Goal: Find specific page/section: Find specific page/section

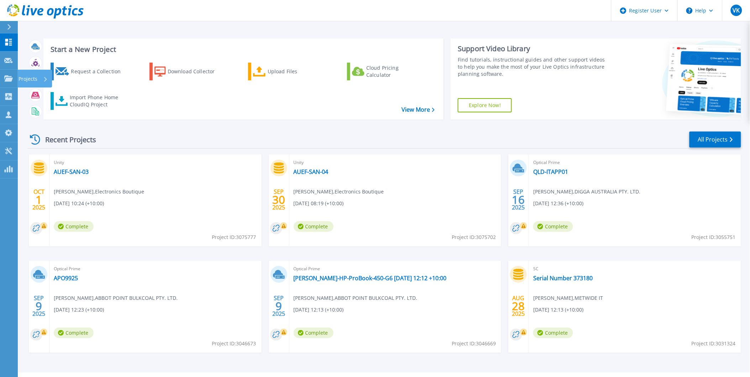
drag, startPoint x: 15, startPoint y: 78, endPoint x: 34, endPoint y: 82, distance: 19.6
click at [15, 78] on link "Projects Projects" at bounding box center [9, 79] width 18 height 18
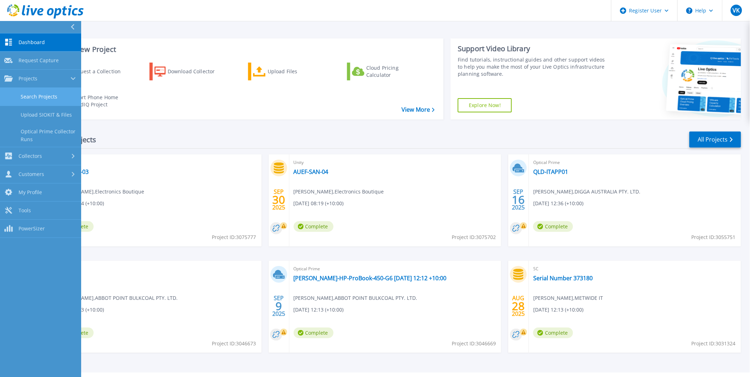
click at [43, 97] on link "Search Projects" at bounding box center [40, 97] width 81 height 18
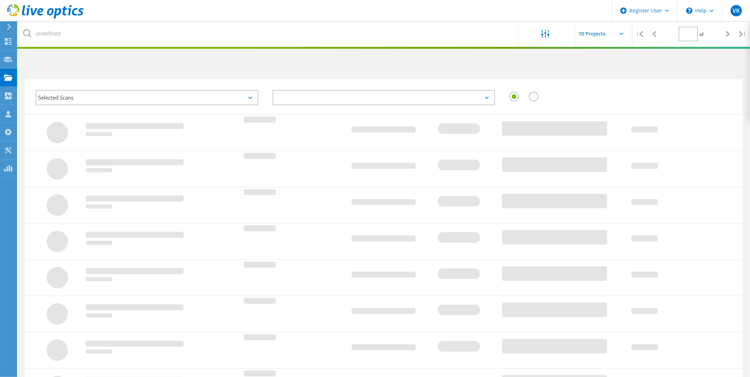
type input "1"
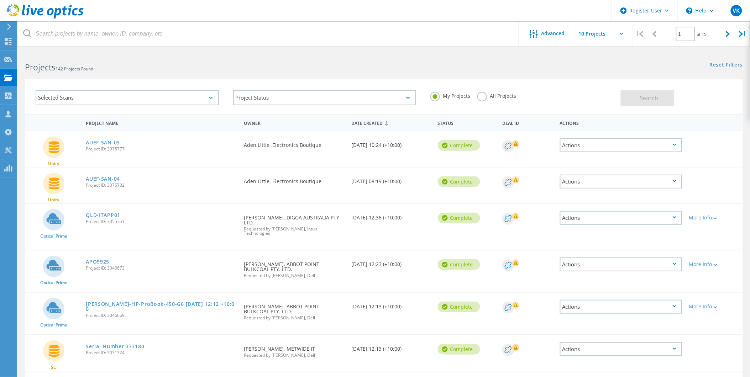
click at [503, 97] on label "All Projects" at bounding box center [496, 95] width 39 height 7
click at [0, 0] on input "All Projects" at bounding box center [0, 0] width 0 height 0
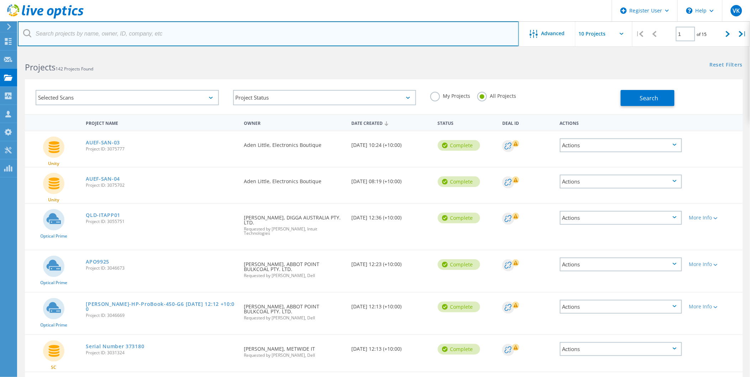
click at [93, 29] on input "text" at bounding box center [268, 33] width 501 height 25
paste input "3075777"
type input "3075777"
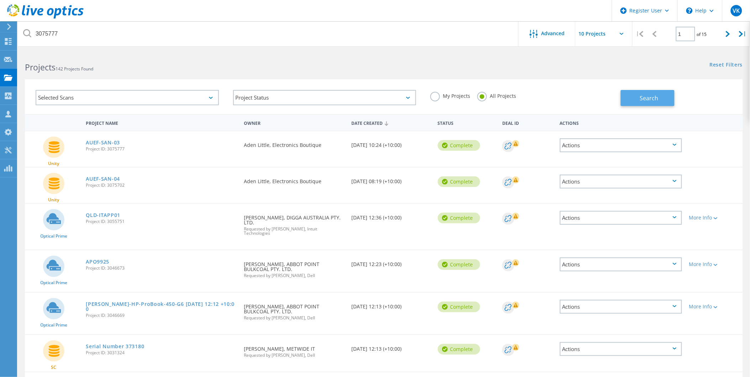
click at [658, 101] on span "Search" at bounding box center [649, 98] width 19 height 8
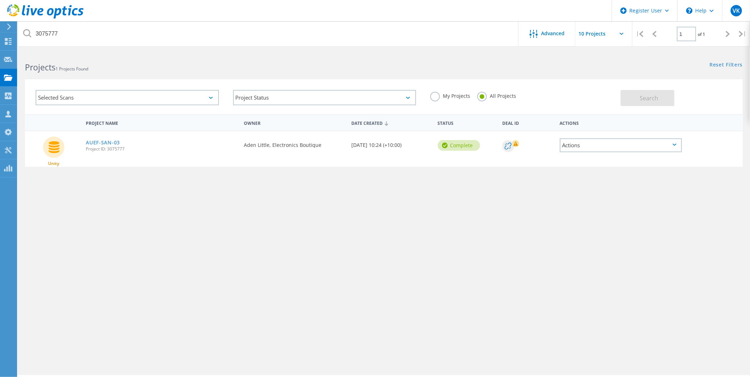
click at [103, 147] on span "Project ID: 3075777" at bounding box center [161, 149] width 151 height 4
drag, startPoint x: 109, startPoint y: 141, endPoint x: 306, endPoint y: 166, distance: 198.9
click at [110, 141] on link "AUEF-SAN-03" at bounding box center [103, 142] width 34 height 5
